Goal: Task Accomplishment & Management: Manage account settings

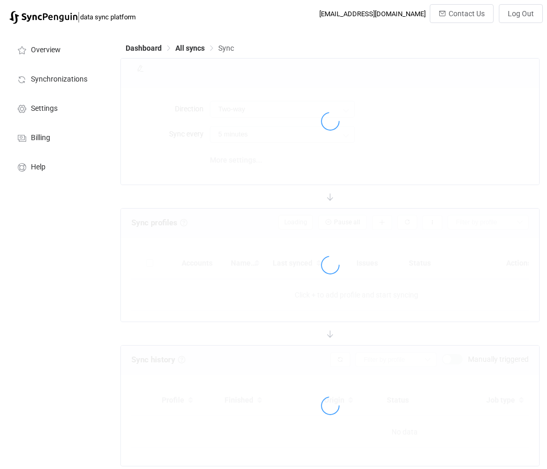
type input "Google → Office 365 (many to one)"
type input "10 minutes"
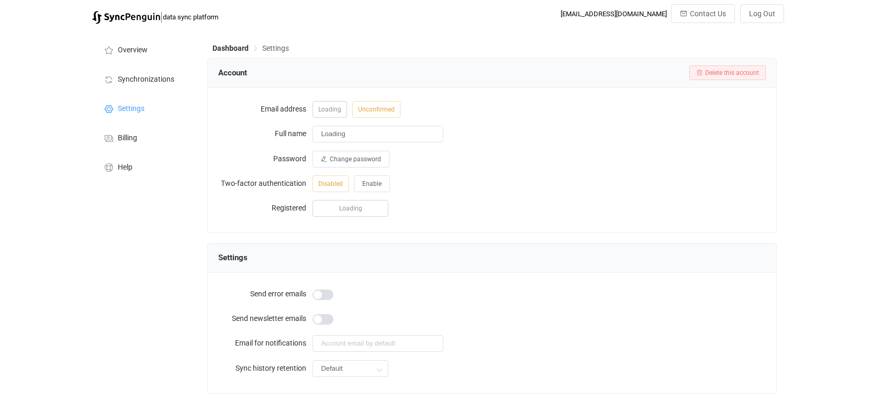
type input "[PERSON_NAME]"
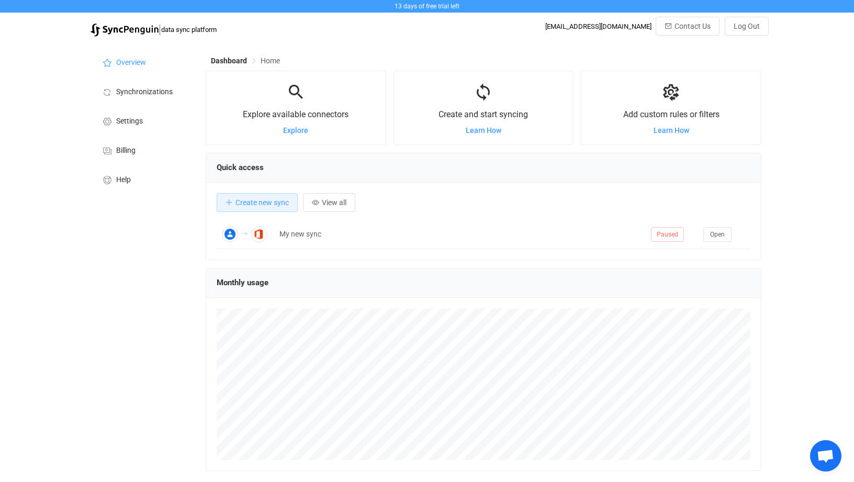
scroll to position [203, 555]
